Goal: Task Accomplishment & Management: Use online tool/utility

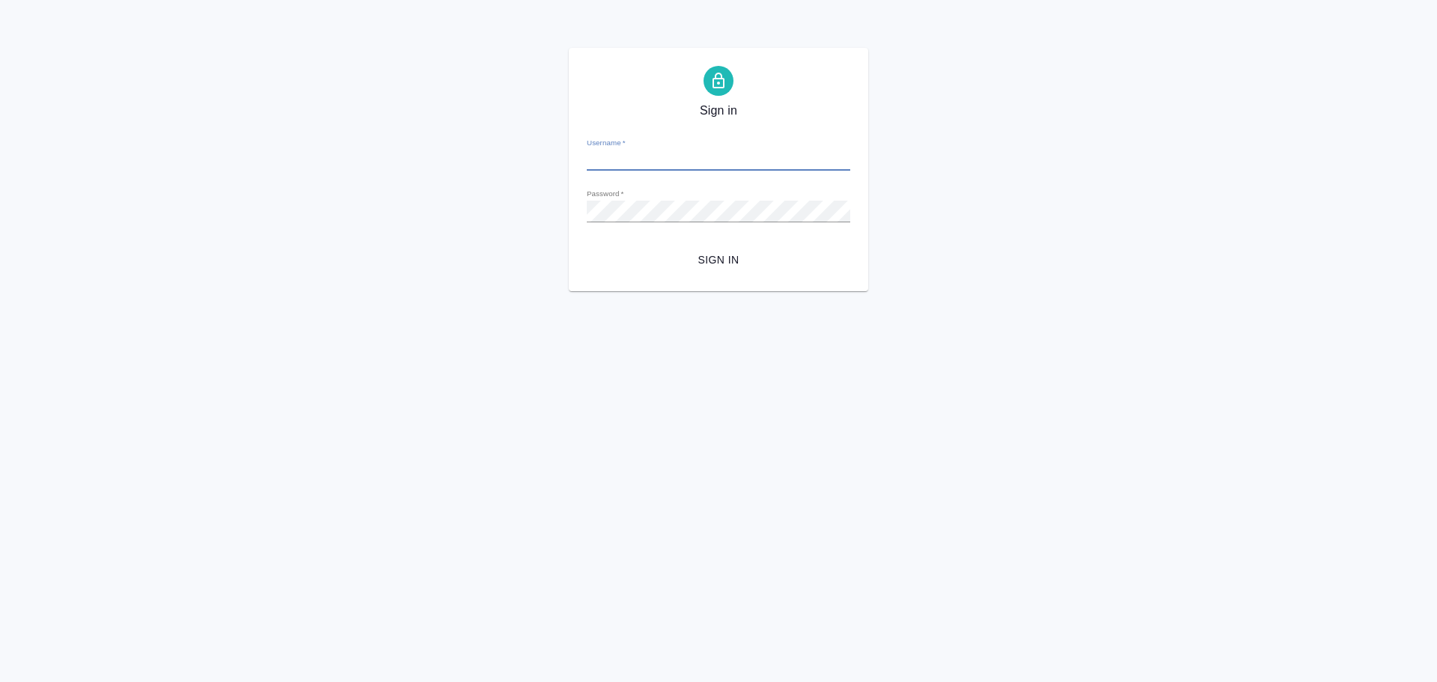
type input "[PERSON_NAME][EMAIL_ADDRESS][DOMAIN_NAME]"
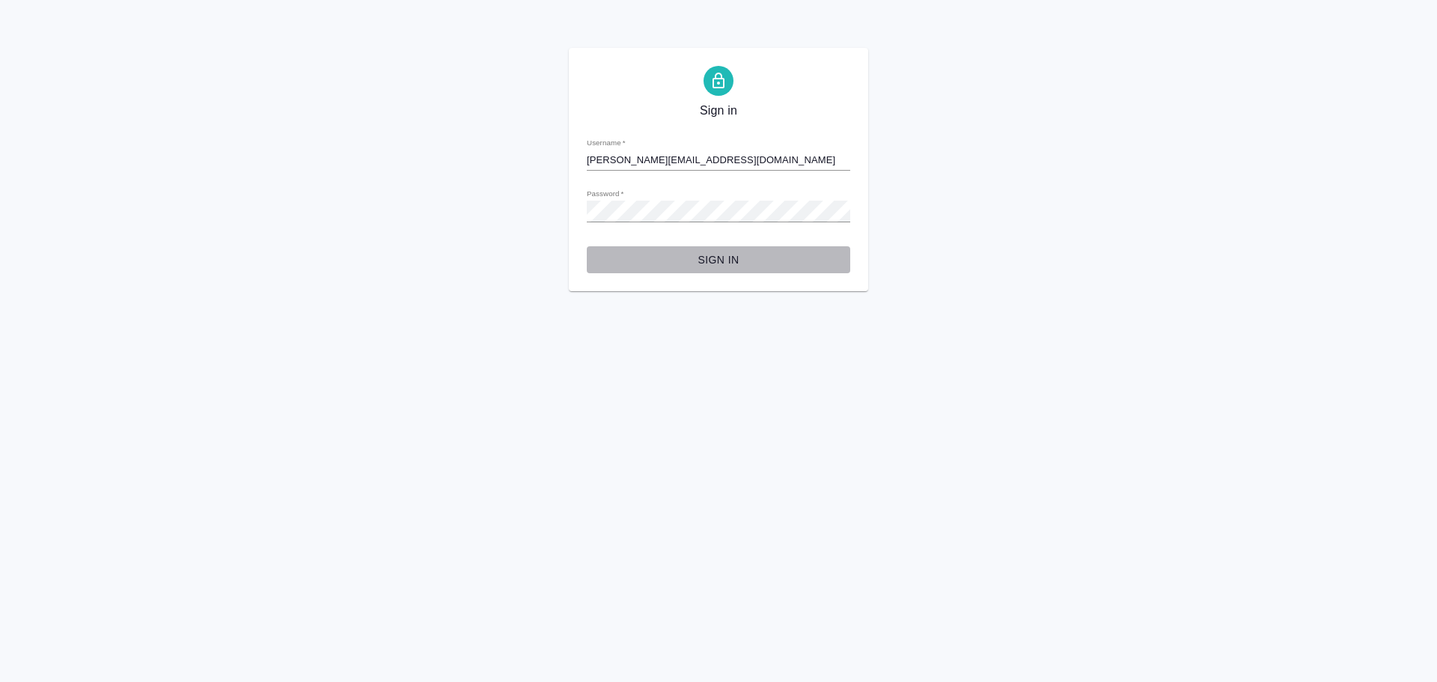
click at [721, 253] on span "Sign in" at bounding box center [719, 260] width 240 height 19
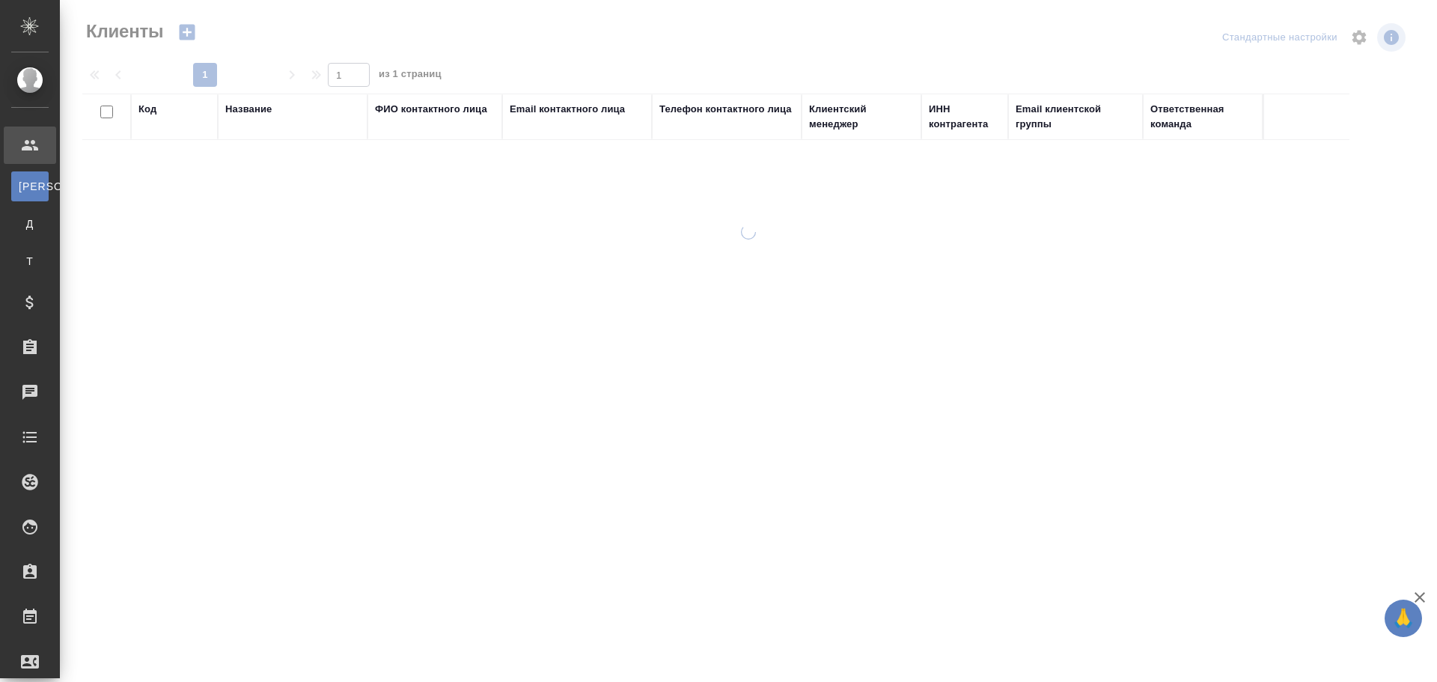
select select "RU"
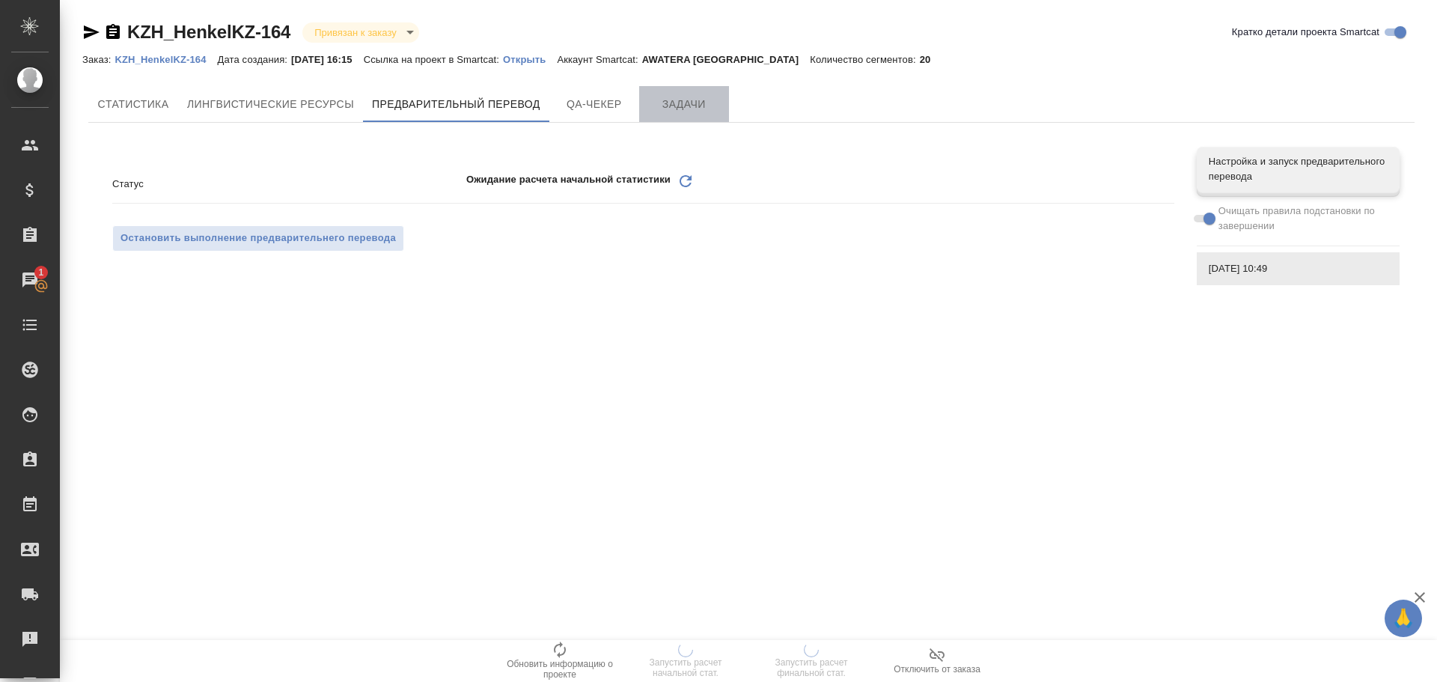
click at [675, 112] on span "Задачи" at bounding box center [684, 104] width 72 height 19
